Goal: Information Seeking & Learning: Learn about a topic

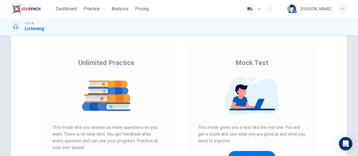
scroll to position [84, 0]
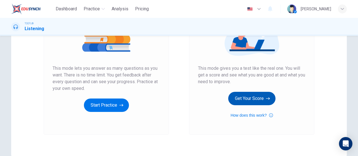
click at [256, 102] on button "Get Your Score" at bounding box center [251, 98] width 47 height 13
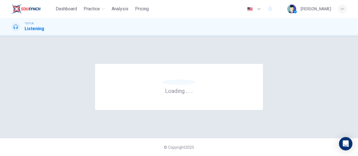
scroll to position [0, 0]
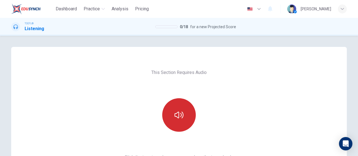
click at [176, 109] on button "button" at bounding box center [179, 116] width 34 height 34
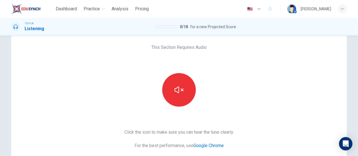
scroll to position [56, 0]
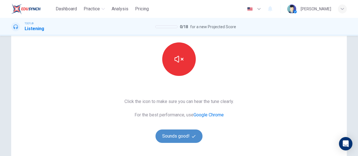
click at [184, 136] on button "Sounds good!" at bounding box center [179, 136] width 47 height 13
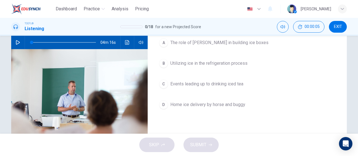
click at [16, 45] on icon "button" at bounding box center [18, 42] width 4 height 4
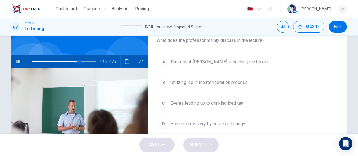
scroll to position [28, 0]
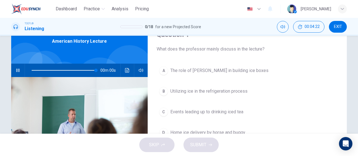
type input "0"
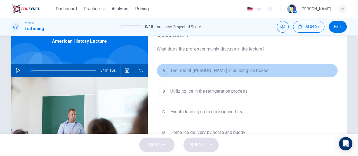
click at [217, 71] on span "The role of Frederick Tudor in building ice boxes" at bounding box center [219, 70] width 98 height 7
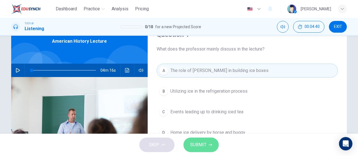
click at [208, 144] on button "SUBMIT" at bounding box center [201, 145] width 35 height 15
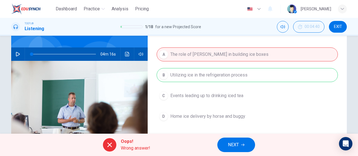
scroll to position [56, 0]
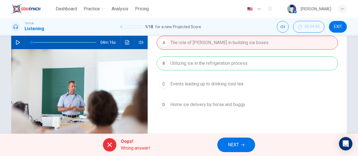
click at [235, 145] on span "NEXT" at bounding box center [233, 145] width 11 height 8
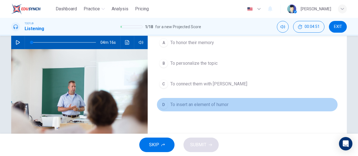
click at [228, 108] on button "D To insert an element of humor" at bounding box center [247, 105] width 181 height 14
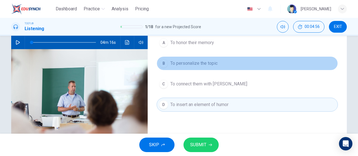
click at [217, 64] on button "B To personalize the topic" at bounding box center [247, 64] width 181 height 14
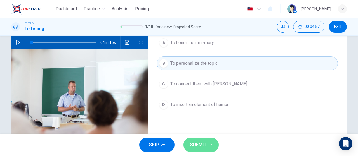
click at [209, 144] on icon "button" at bounding box center [210, 145] width 3 height 3
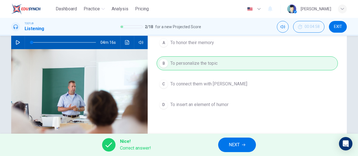
drag, startPoint x: 239, startPoint y: 149, endPoint x: 235, endPoint y: 149, distance: 4.2
click at [238, 149] on span "NEXT" at bounding box center [234, 145] width 11 height 8
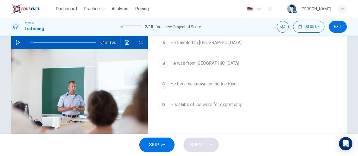
click at [208, 62] on span "He was from Boston" at bounding box center [204, 63] width 69 height 7
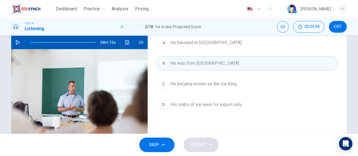
click at [204, 145] on div "SKIP SUBMIT" at bounding box center [179, 145] width 358 height 22
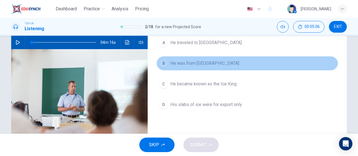
click at [199, 62] on span "He was from Boston" at bounding box center [204, 63] width 69 height 7
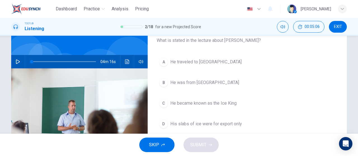
scroll to position [28, 0]
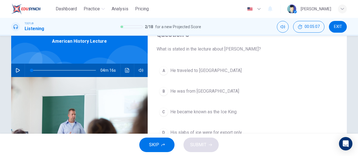
click at [201, 70] on span "He traveled to India" at bounding box center [205, 70] width 71 height 7
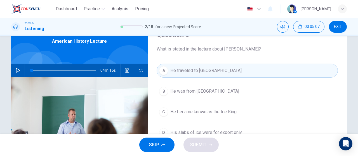
click at [203, 92] on span "He was from Boston" at bounding box center [204, 91] width 69 height 7
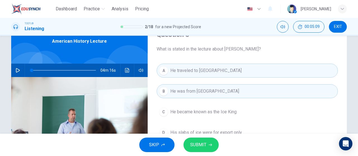
click at [214, 66] on button "A He traveled to India" at bounding box center [247, 71] width 181 height 14
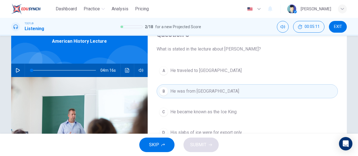
scroll to position [84, 0]
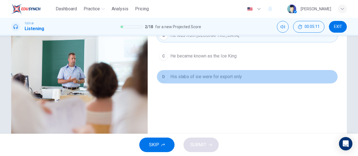
click at [199, 78] on span "His slabs of ice were for export only" at bounding box center [206, 77] width 72 height 7
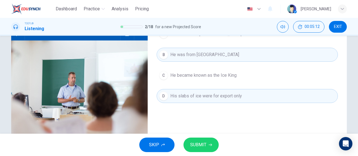
scroll to position [56, 0]
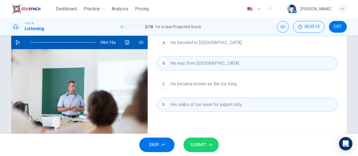
click at [205, 67] on button "B He was from Boston" at bounding box center [247, 64] width 181 height 14
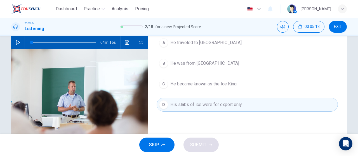
click at [204, 62] on span "He was from Boston" at bounding box center [204, 63] width 69 height 7
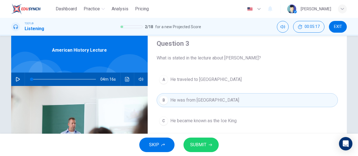
scroll to position [28, 0]
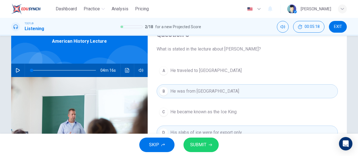
click at [202, 147] on span "SUBMIT" at bounding box center [198, 145] width 16 height 8
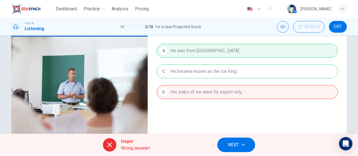
scroll to position [56, 0]
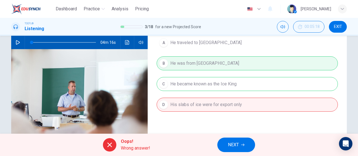
click at [210, 63] on div "A He traveled to India B He was from Boston C He became known as the Ice King D…" at bounding box center [247, 79] width 181 height 87
click at [240, 146] on button "NEXT" at bounding box center [237, 145] width 38 height 15
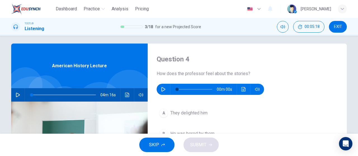
scroll to position [0, 0]
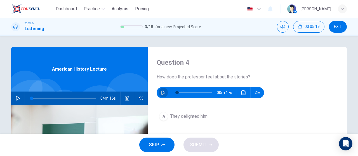
click at [163, 93] on icon "button" at bounding box center [163, 93] width 4 height 4
type input "0"
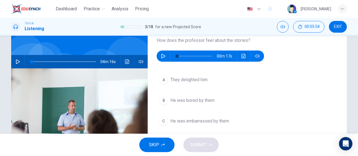
scroll to position [28, 0]
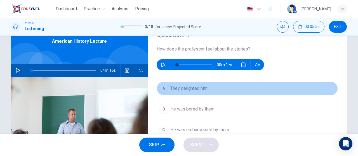
click at [205, 93] on button "A They delighted him" at bounding box center [247, 89] width 181 height 14
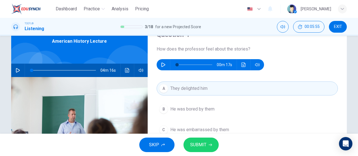
click at [213, 139] on div "SKIP SUBMIT" at bounding box center [179, 145] width 358 height 22
click at [212, 145] on button "SUBMIT" at bounding box center [201, 145] width 35 height 15
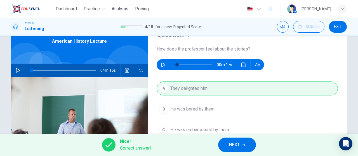
click at [242, 144] on button "NEXT" at bounding box center [237, 145] width 38 height 15
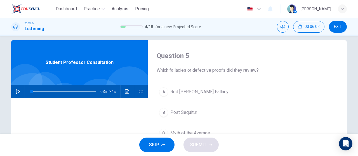
scroll to position [35, 0]
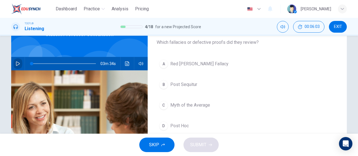
click at [22, 62] on div "03m 34s" at bounding box center [79, 63] width 137 height 13
click at [19, 63] on button "button" at bounding box center [17, 63] width 9 height 13
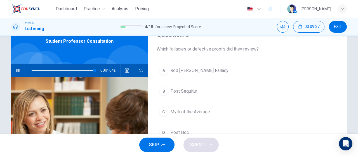
scroll to position [7, 0]
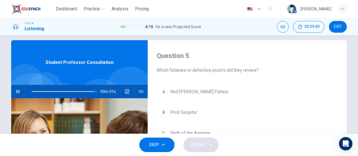
type input "0"
click at [238, 91] on button "A Red Herring Fallacy" at bounding box center [247, 92] width 181 height 14
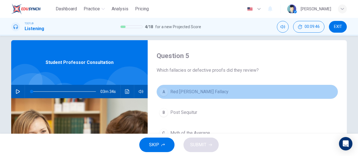
click at [193, 94] on span "Red Herring Fallacy" at bounding box center [199, 92] width 58 height 7
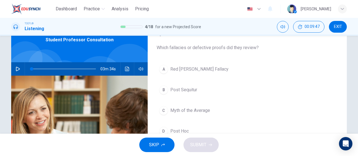
scroll to position [35, 0]
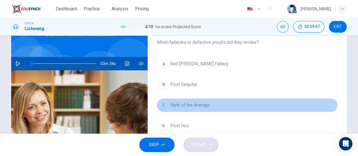
click at [192, 111] on button "C Myth of the Average" at bounding box center [247, 106] width 181 height 14
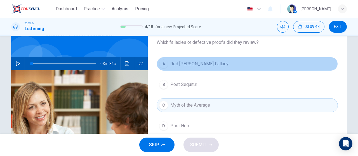
drag, startPoint x: 187, startPoint y: 60, endPoint x: 190, endPoint y: 62, distance: 3.2
click at [188, 62] on button "A Red Herring Fallacy" at bounding box center [247, 64] width 181 height 14
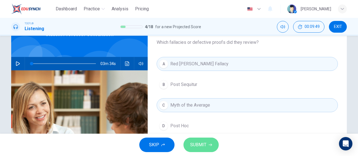
click at [200, 147] on span "SUBMIT" at bounding box center [198, 145] width 16 height 8
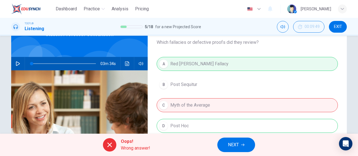
click at [233, 148] on span "NEXT" at bounding box center [233, 145] width 11 height 8
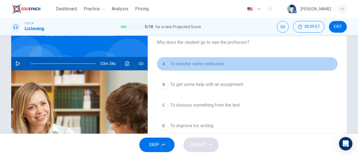
click at [222, 66] on span "To resolve some confusion" at bounding box center [196, 64] width 53 height 7
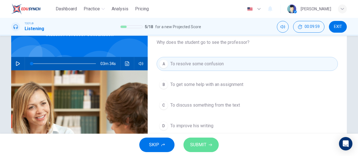
click at [209, 141] on button "SUBMIT" at bounding box center [201, 145] width 35 height 15
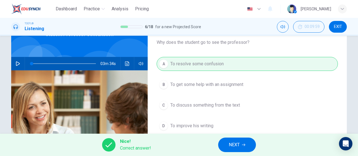
click at [231, 142] on span "NEXT" at bounding box center [234, 145] width 11 height 8
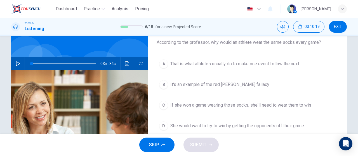
click at [202, 87] on span "It's an example of the red herring fallacy" at bounding box center [219, 84] width 99 height 7
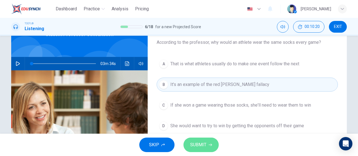
click at [210, 144] on icon "button" at bounding box center [210, 145] width 3 height 3
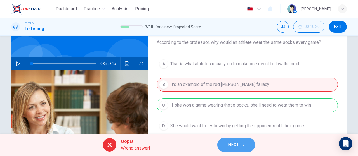
click at [241, 146] on button "NEXT" at bounding box center [237, 145] width 38 height 15
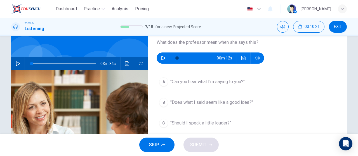
click at [164, 54] on button "button" at bounding box center [163, 58] width 9 height 11
click at [163, 57] on icon "button" at bounding box center [163, 58] width 4 height 4
click at [193, 104] on span ""Does what I said seem like a good idea?"" at bounding box center [211, 102] width 83 height 7
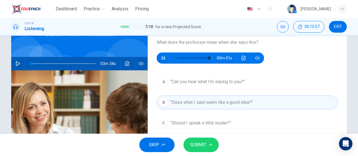
type input "0"
click at [196, 140] on button "SUBMIT" at bounding box center [201, 145] width 35 height 15
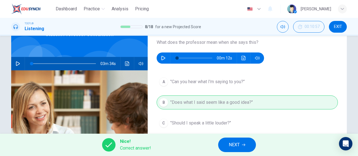
drag, startPoint x: 240, startPoint y: 142, endPoint x: 234, endPoint y: 142, distance: 5.3
click at [240, 142] on span "NEXT" at bounding box center [234, 145] width 11 height 8
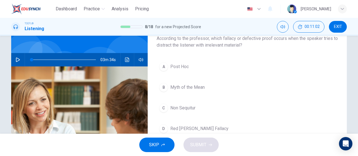
scroll to position [56, 0]
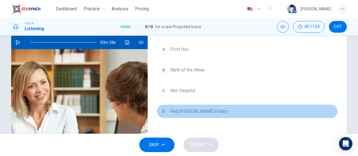
click at [229, 112] on button "D Red Herring Fallacy" at bounding box center [247, 112] width 181 height 14
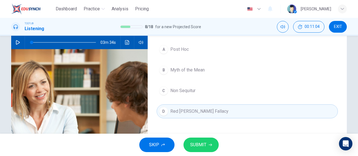
click at [206, 150] on button "SUBMIT" at bounding box center [201, 145] width 35 height 15
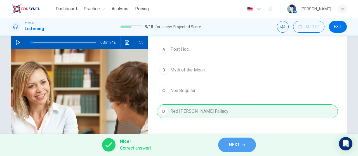
click at [237, 144] on span "NEXT" at bounding box center [234, 145] width 11 height 8
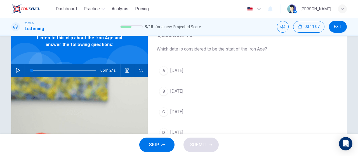
scroll to position [0, 0]
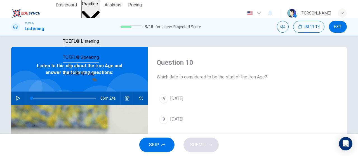
click at [97, 28] on span "TOEFL® Reading" at bounding box center [80, 24] width 34 height 5
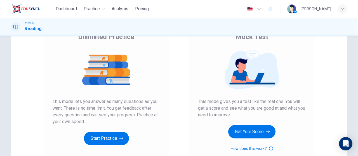
scroll to position [56, 0]
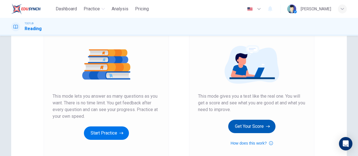
click at [263, 123] on button "Get Your Score" at bounding box center [251, 126] width 47 height 13
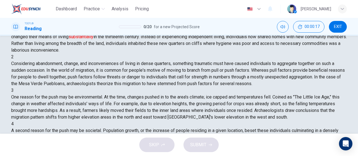
scroll to position [120, 0]
